Goal: Task Accomplishment & Management: Complete application form

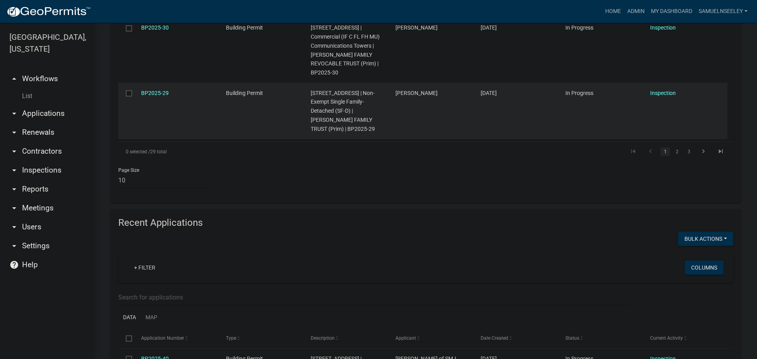
scroll to position [593, 0]
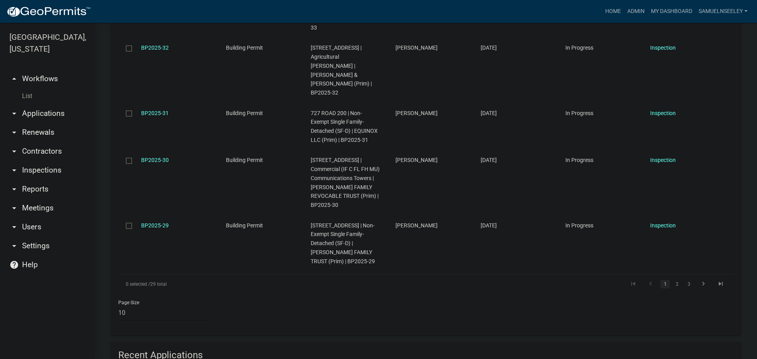
click at [28, 88] on link "List" at bounding box center [47, 96] width 95 height 16
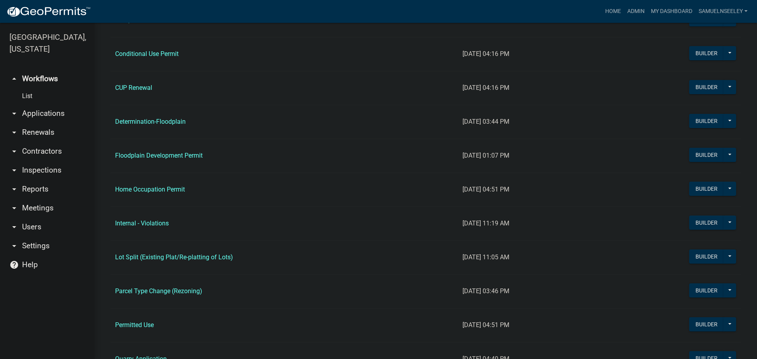
scroll to position [473, 0]
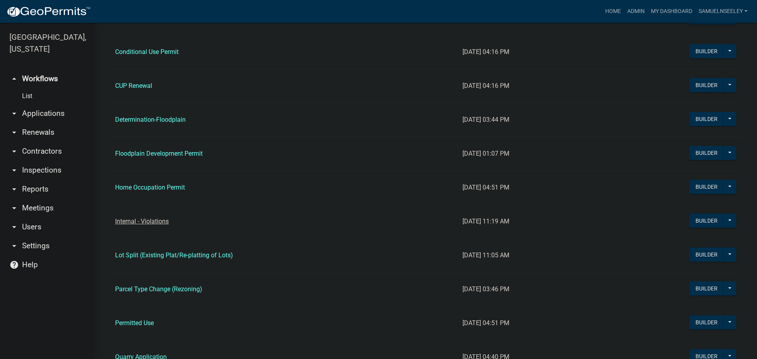
click at [148, 221] on link "Internal - Violations" at bounding box center [142, 221] width 54 height 7
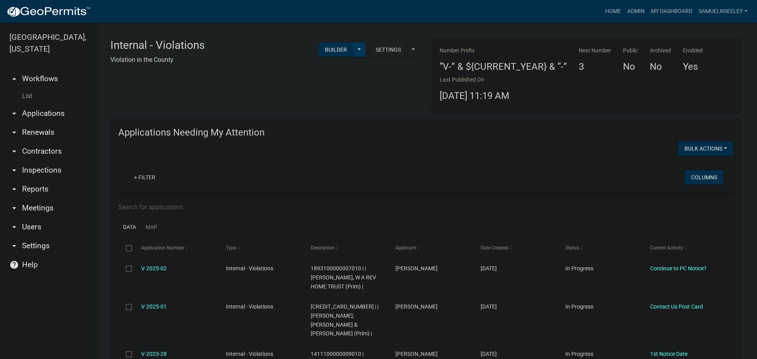
click at [356, 52] on button at bounding box center [359, 50] width 13 height 14
click at [324, 184] on button "Start Application" at bounding box center [332, 183] width 65 height 19
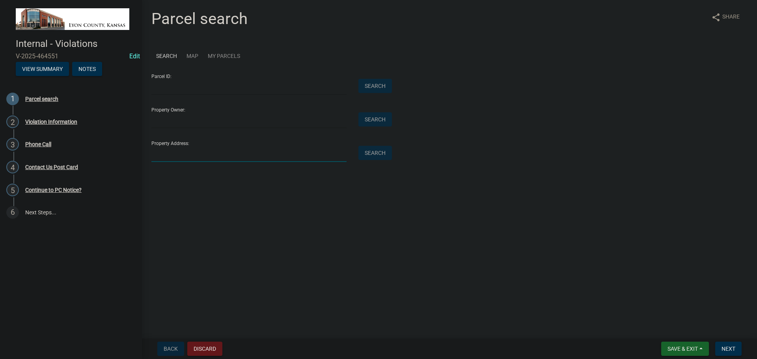
click at [206, 158] on input "Property Address:" at bounding box center [248, 154] width 195 height 16
type input "537 Road 320"
click at [376, 154] on button "Search" at bounding box center [374, 153] width 33 height 14
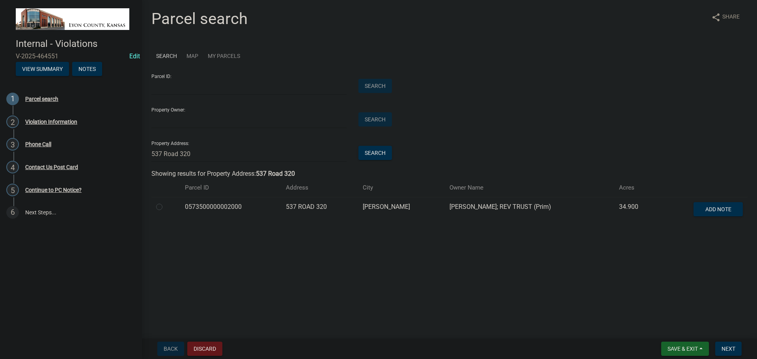
click at [165, 202] on label at bounding box center [165, 202] width 0 height 0
click at [165, 207] on input "radio" at bounding box center [167, 204] width 5 height 5
radio input "true"
click at [729, 350] on span "Next" at bounding box center [728, 349] width 14 height 6
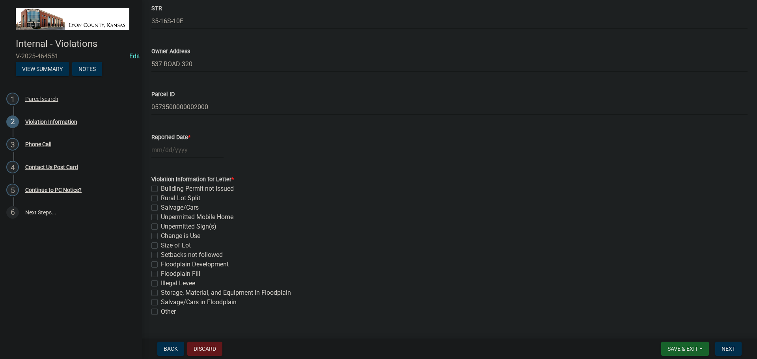
scroll to position [197, 0]
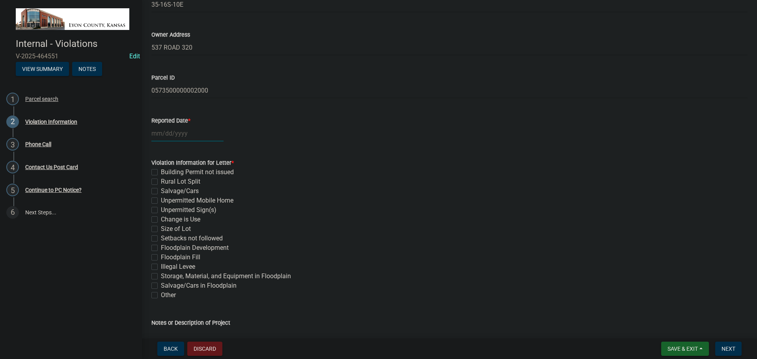
click at [181, 131] on div at bounding box center [187, 133] width 72 height 16
select select "8"
select select "2025"
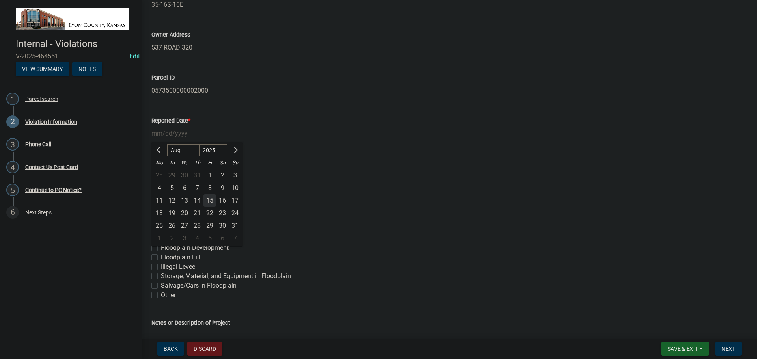
click at [207, 198] on div "15" at bounding box center [209, 200] width 13 height 13
type input "[DATE]"
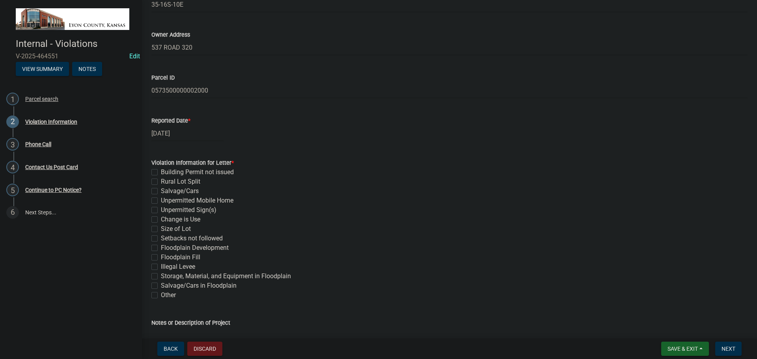
click at [161, 181] on label "Rural Lot Split" at bounding box center [180, 181] width 39 height 9
click at [161, 181] on input "Rural Lot Split" at bounding box center [163, 179] width 5 height 5
checkbox input "true"
checkbox input "false"
checkbox input "true"
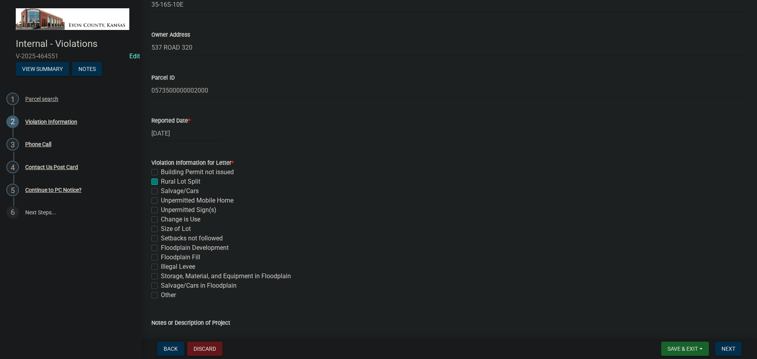
checkbox input "false"
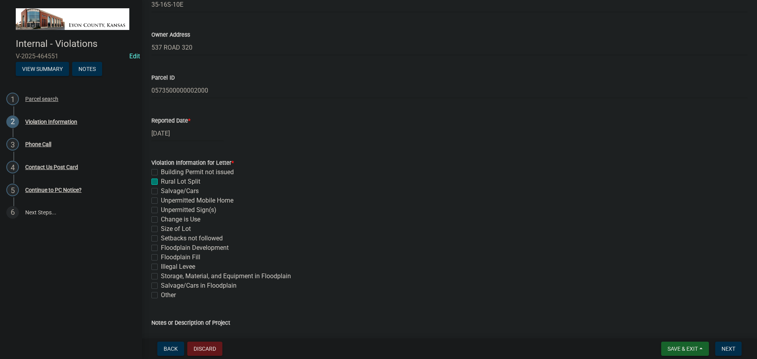
checkbox input "false"
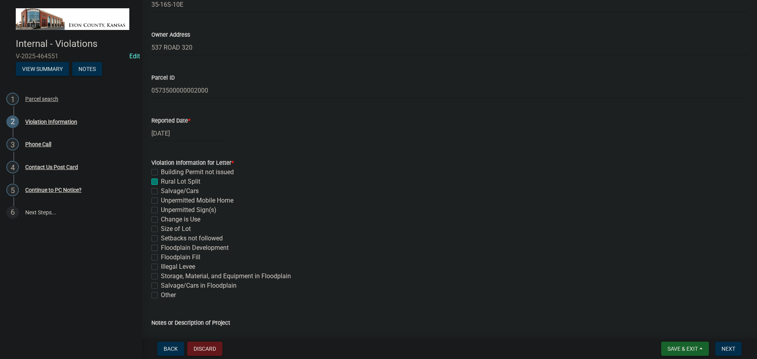
checkbox input "false"
click at [161, 294] on label "Other" at bounding box center [168, 294] width 15 height 9
click at [161, 294] on input "Other" at bounding box center [163, 292] width 5 height 5
checkbox input "true"
checkbox input "false"
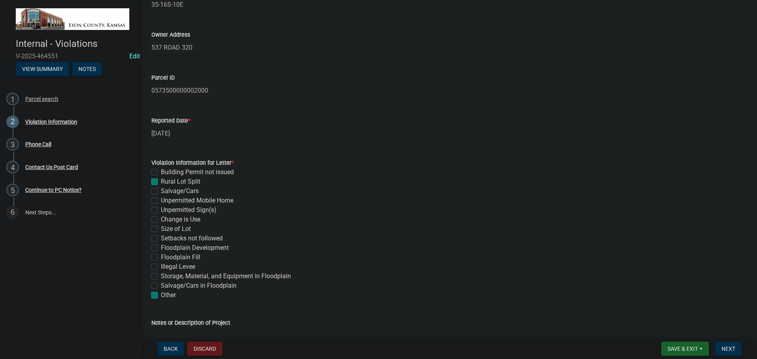
checkbox input "true"
checkbox input "false"
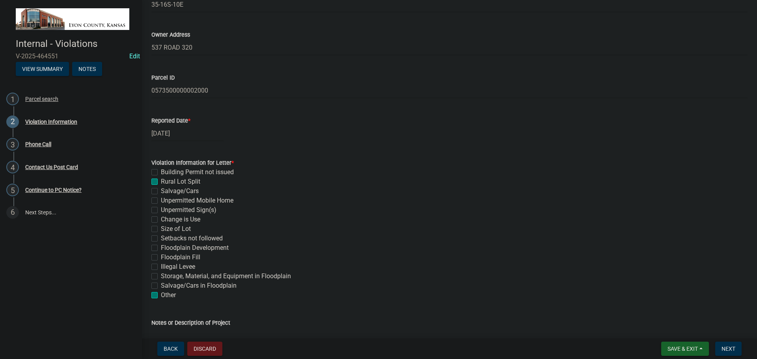
checkbox input "false"
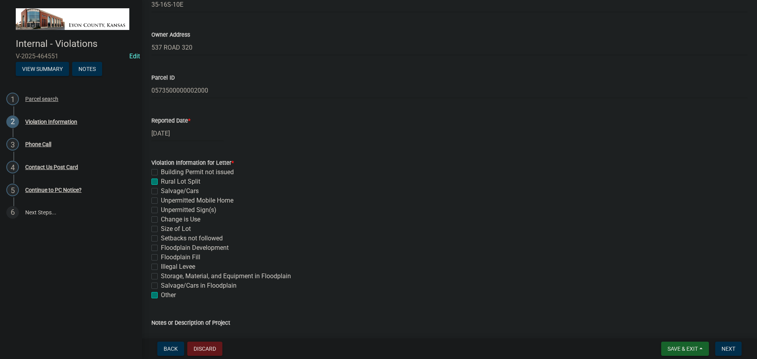
checkbox input "false"
checkbox input "true"
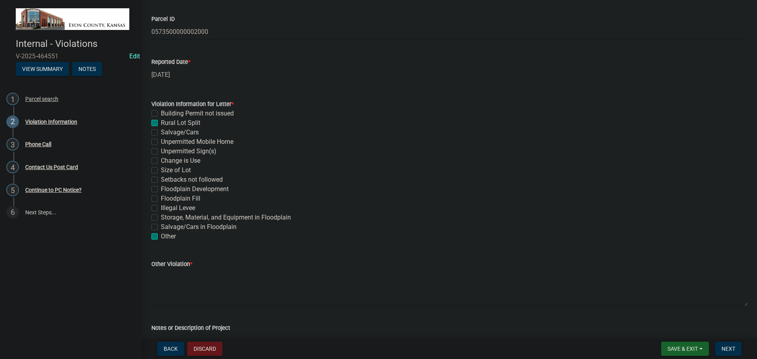
scroll to position [276, 0]
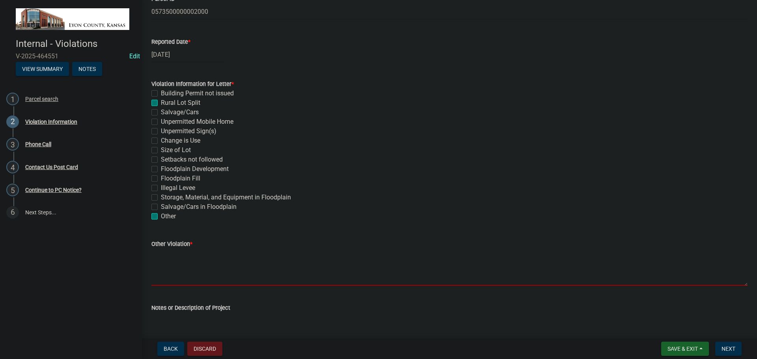
click at [171, 262] on textarea "Other Violation *" at bounding box center [449, 267] width 596 height 37
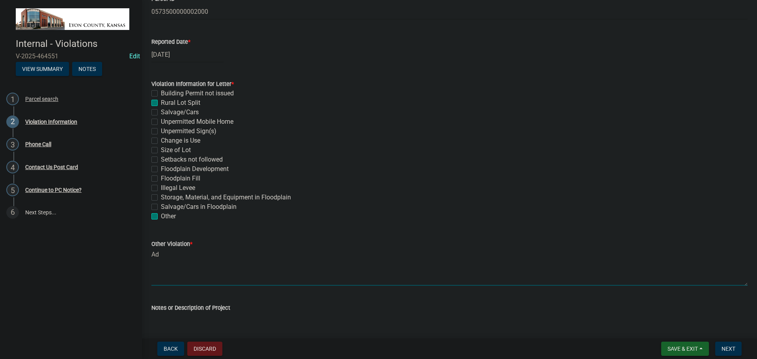
type textarea "A"
click at [161, 218] on label "Other" at bounding box center [168, 216] width 15 height 9
click at [161, 217] on input "Other" at bounding box center [163, 214] width 5 height 5
checkbox input "false"
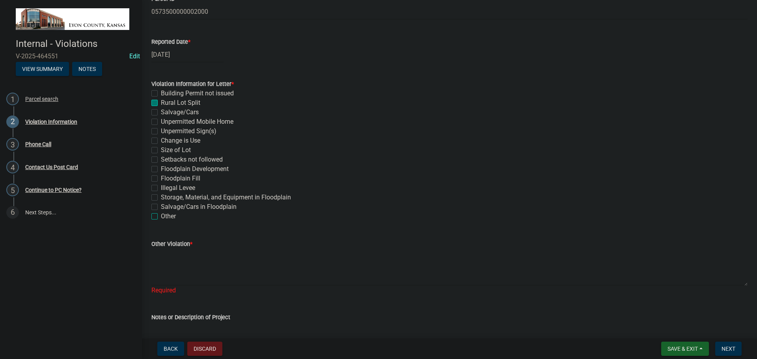
checkbox input "true"
checkbox input "false"
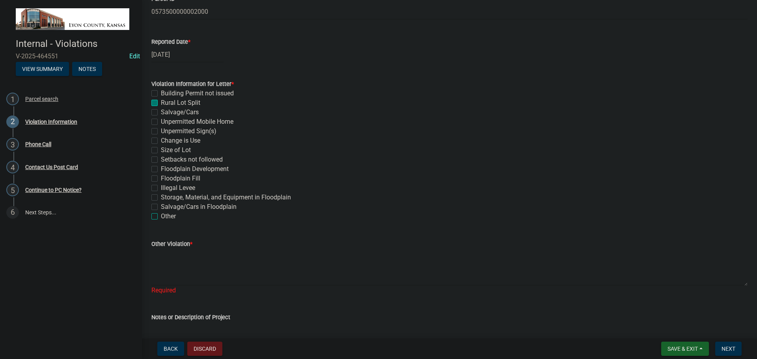
checkbox input "false"
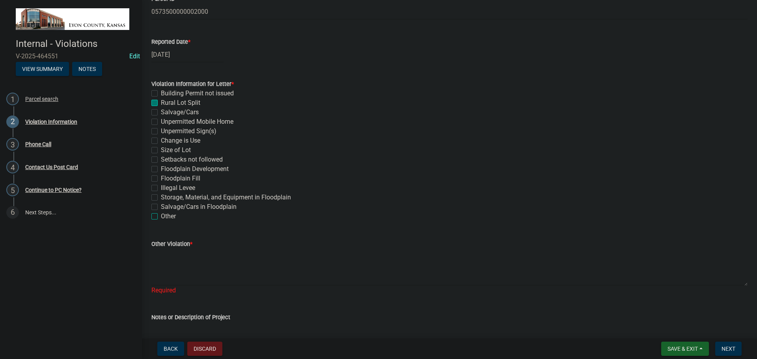
checkbox input "false"
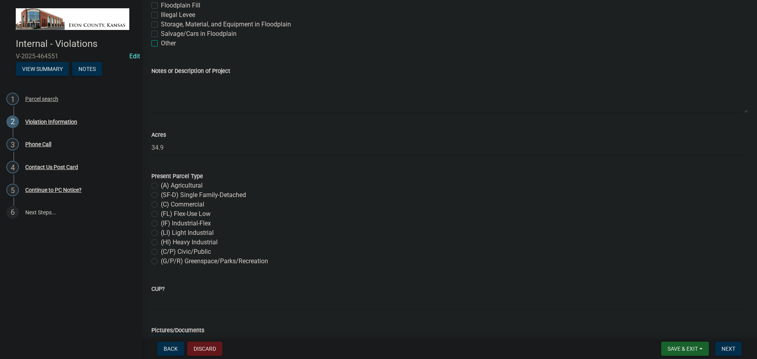
scroll to position [473, 0]
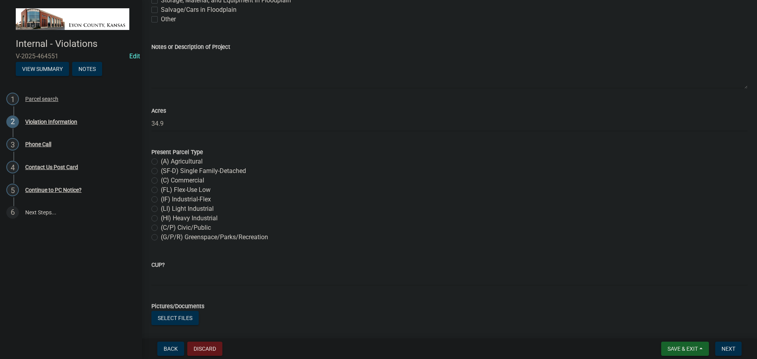
click at [161, 160] on label "(A) Agricultural" at bounding box center [182, 161] width 42 height 9
click at [161, 160] on input "(A) Agricultural" at bounding box center [163, 159] width 5 height 5
radio input "true"
click at [170, 278] on input "CUP?" at bounding box center [449, 278] width 596 height 16
type input "NE SF-D"
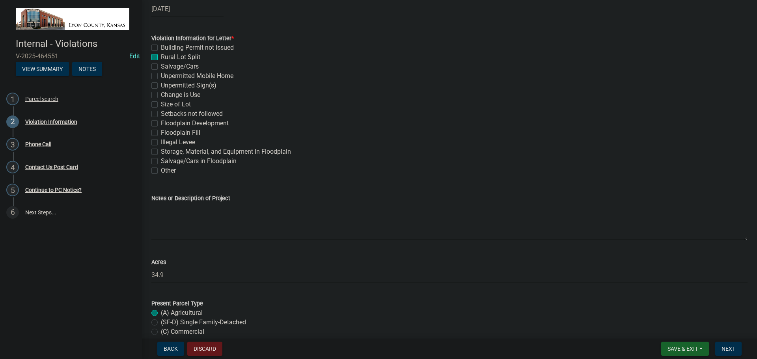
scroll to position [315, 0]
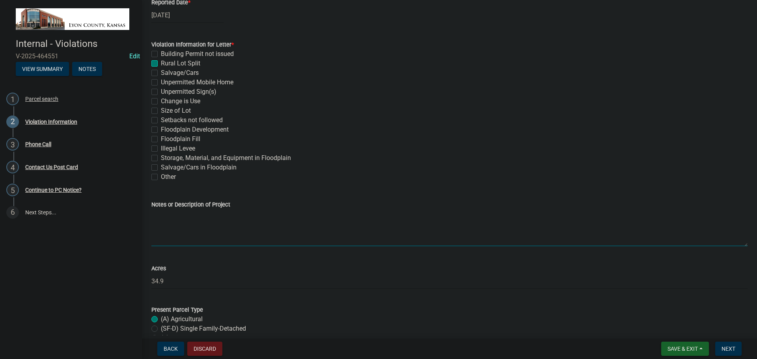
click at [174, 227] on textarea "Notes or Description of Project" at bounding box center [449, 227] width 596 height 37
click at [274, 233] on textarea "Address needs corrected also" at bounding box center [449, 227] width 596 height 37
click at [165, 229] on textarea "Address needs corrected also" at bounding box center [449, 227] width 596 height 37
click at [263, 215] on textarea "The address needs to be corrected, also" at bounding box center [449, 227] width 596 height 37
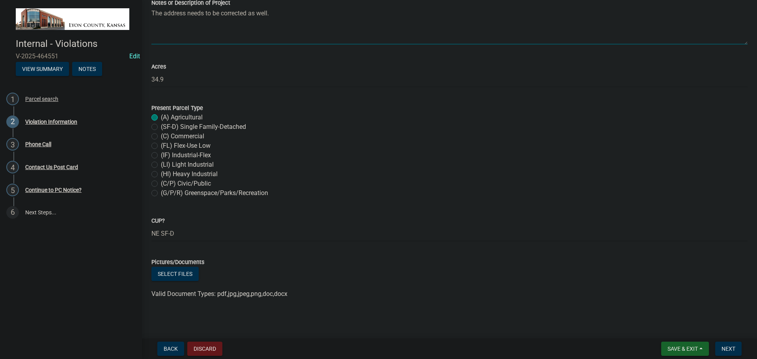
scroll to position [518, 0]
type textarea "The address needs to be corrected as well."
click at [183, 274] on button "Select files" at bounding box center [174, 273] width 47 height 14
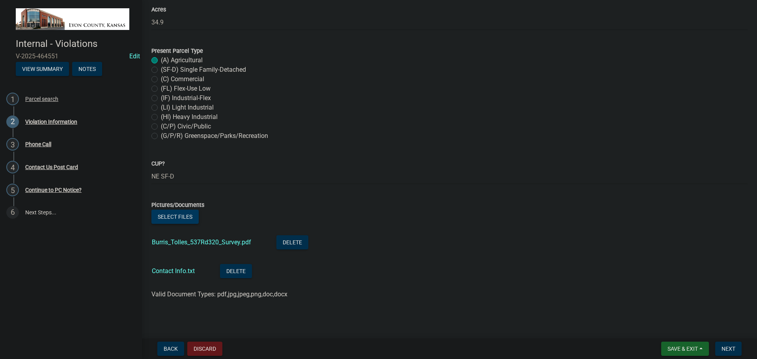
scroll to position [576, 0]
click at [723, 348] on span "Next" at bounding box center [728, 349] width 14 height 6
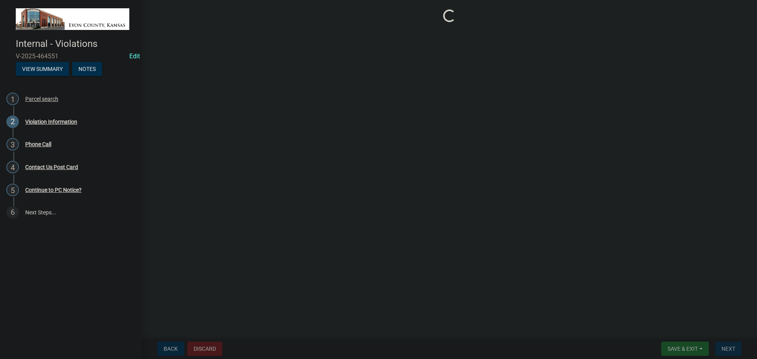
scroll to position [0, 0]
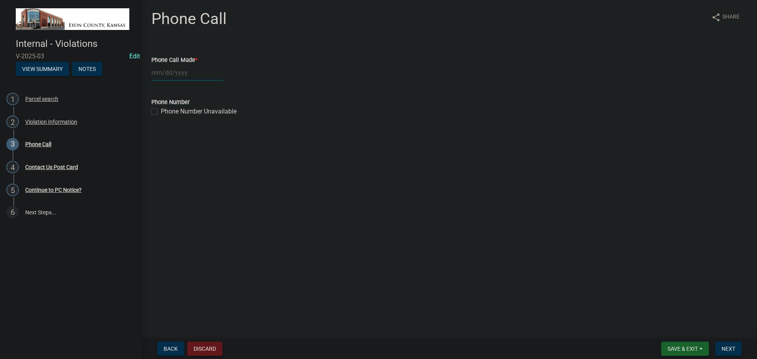
click at [175, 75] on div at bounding box center [187, 73] width 72 height 16
select select "8"
select select "2025"
click at [210, 142] on div "15" at bounding box center [209, 140] width 13 height 13
type input "[DATE]"
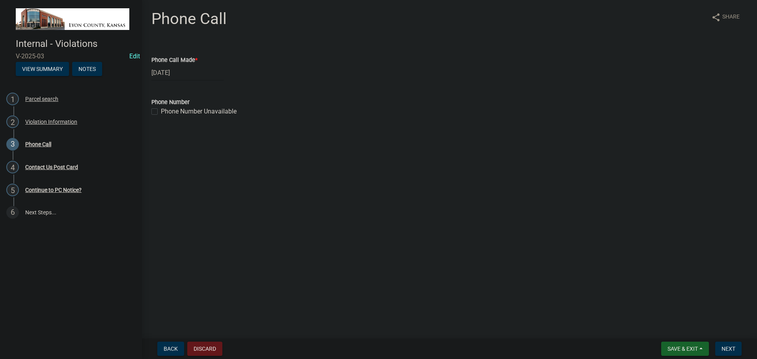
click at [161, 112] on label "Phone Number Unavailable" at bounding box center [199, 111] width 76 height 9
click at [161, 112] on input "Phone Number Unavailable" at bounding box center [163, 109] width 5 height 5
checkbox input "true"
click at [724, 344] on button "Next" at bounding box center [728, 349] width 26 height 14
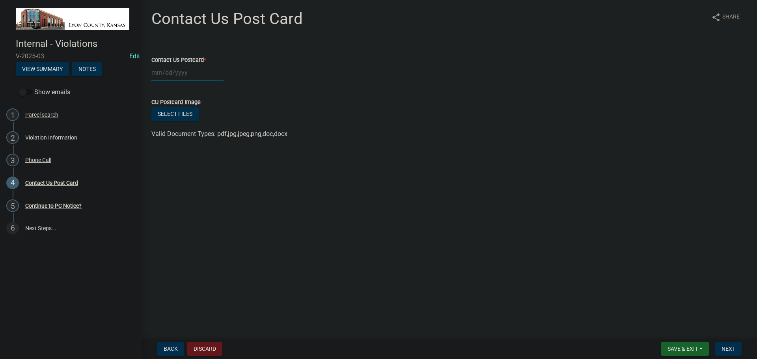
click at [177, 73] on div at bounding box center [187, 73] width 72 height 16
select select "8"
select select "2025"
click at [210, 141] on div "15" at bounding box center [209, 140] width 13 height 13
type input "[DATE]"
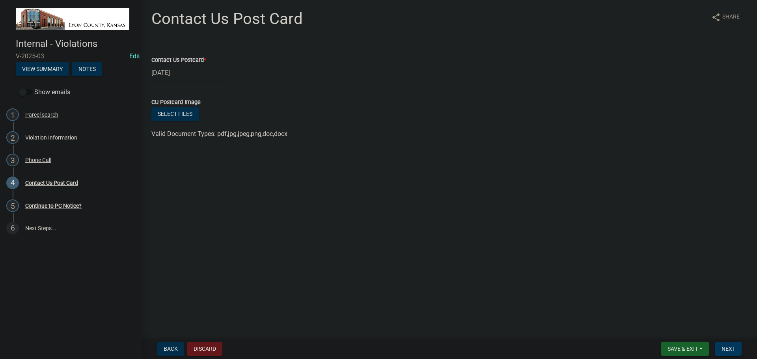
click at [729, 350] on span "Next" at bounding box center [728, 349] width 14 height 6
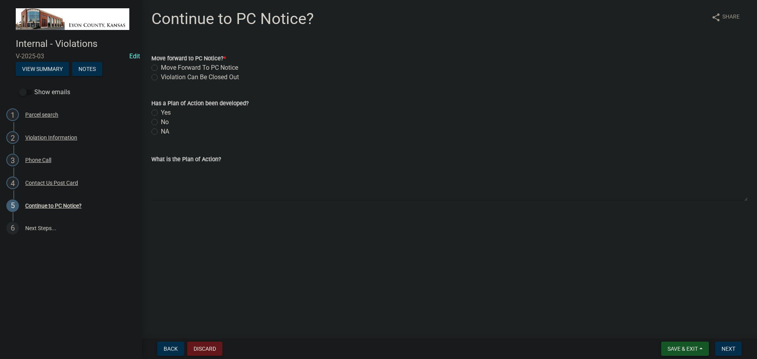
click at [687, 349] on span "Save & Exit" at bounding box center [682, 349] width 30 height 6
click at [679, 329] on button "Save & Exit" at bounding box center [676, 328] width 63 height 19
